Goal: Information Seeking & Learning: Check status

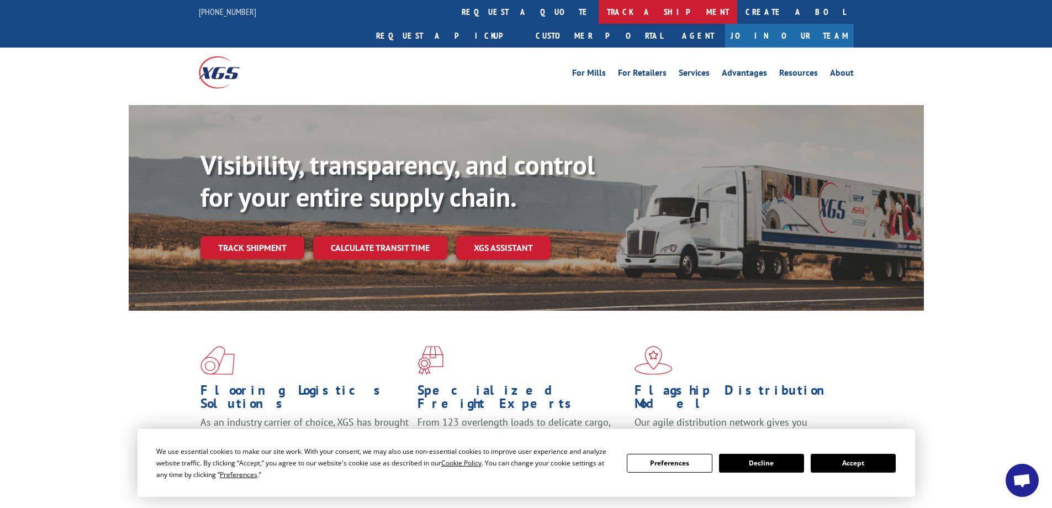
click at [599, 8] on link "track a shipment" at bounding box center [668, 12] width 139 height 24
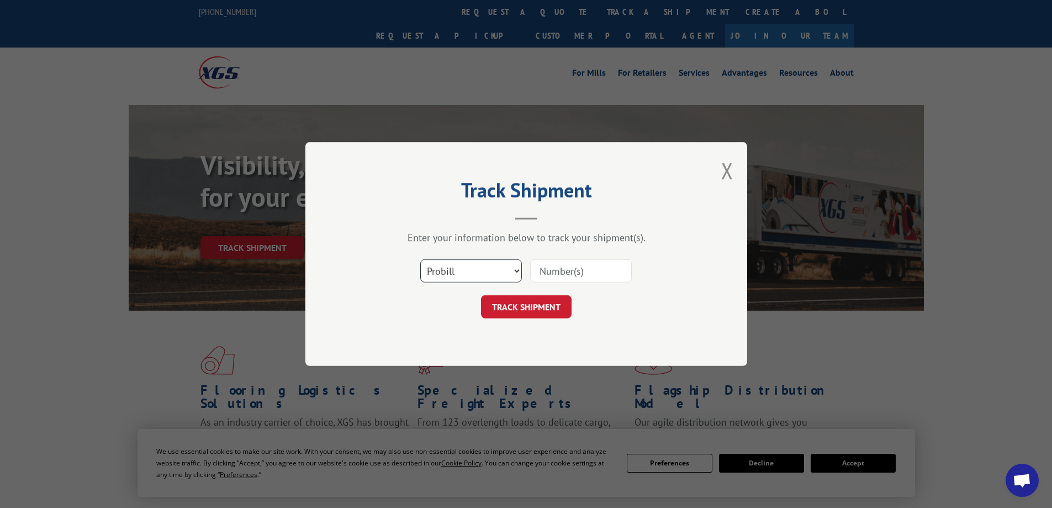
drag, startPoint x: 501, startPoint y: 267, endPoint x: 501, endPoint y: 260, distance: 7.7
click at [501, 260] on select "Select category... Probill BOL PO" at bounding box center [471, 270] width 102 height 23
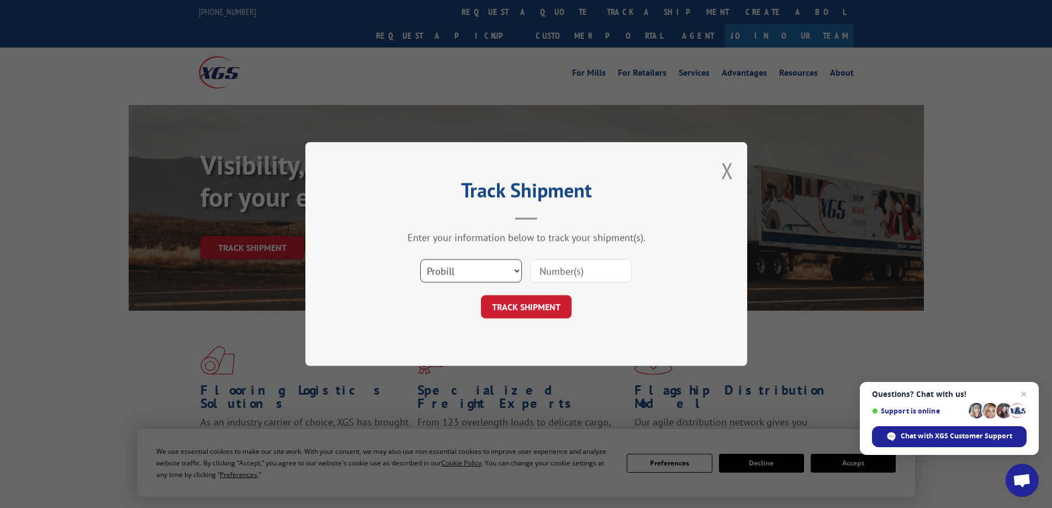
select select "bol"
click at [420, 259] on select "Select category... Probill BOL PO" at bounding box center [471, 270] width 102 height 23
click at [554, 272] on input at bounding box center [581, 270] width 102 height 23
paste input "448023"
type input "448023"
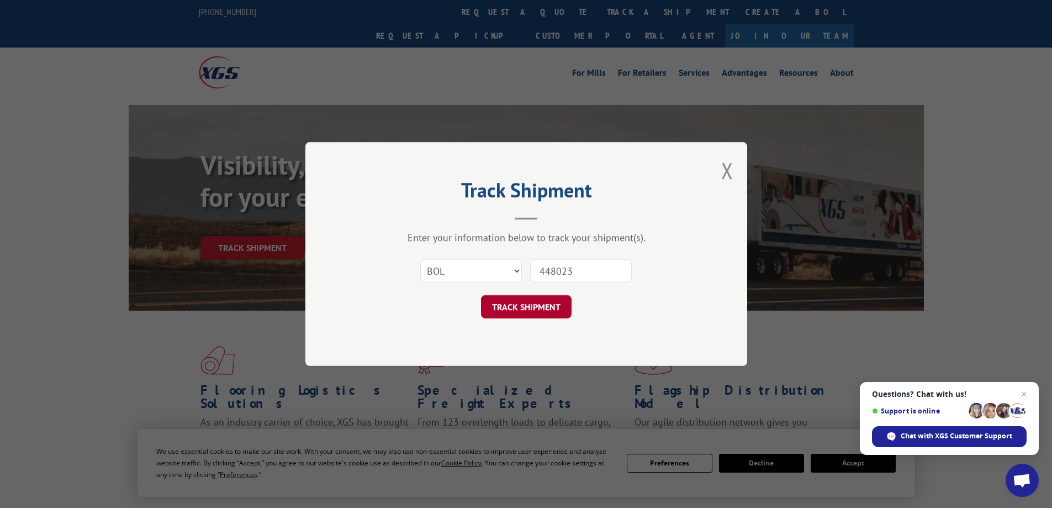
click at [533, 310] on button "TRACK SHIPMENT" at bounding box center [526, 306] width 91 height 23
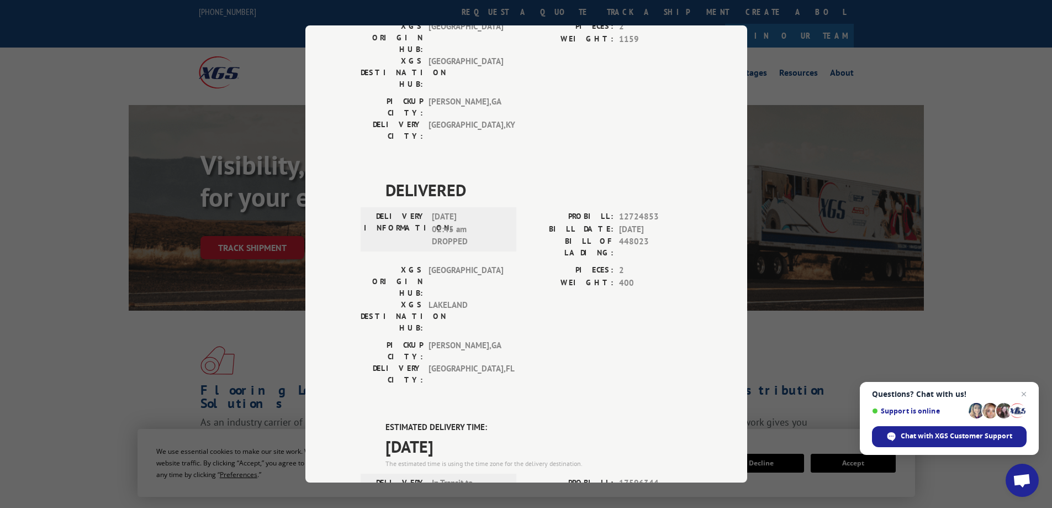
scroll to position [536, 0]
